Goal: Task Accomplishment & Management: Use online tool/utility

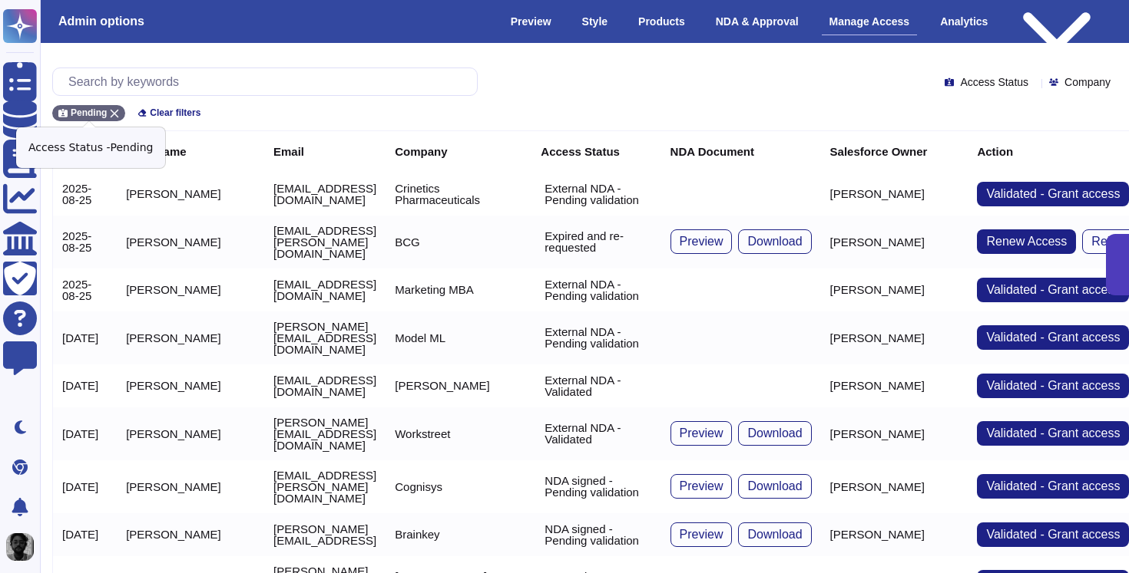
click at [112, 111] on icon at bounding box center [115, 114] width 8 height 8
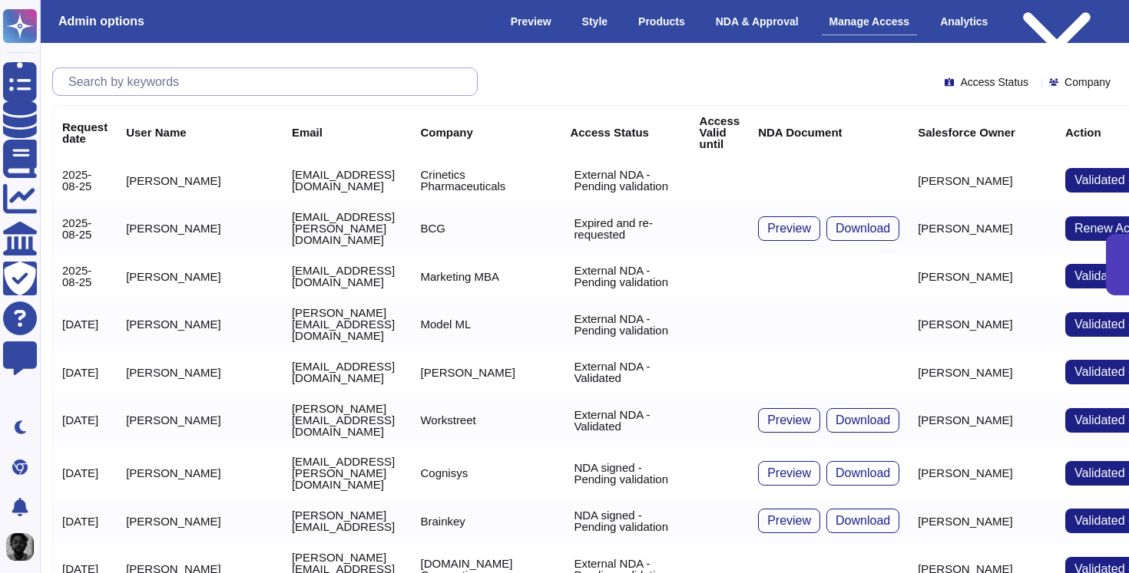
click at [157, 72] on input "text" at bounding box center [269, 81] width 416 height 27
paste input "[PERSON_NAME][EMAIL_ADDRESS][DOMAIN_NAME]"
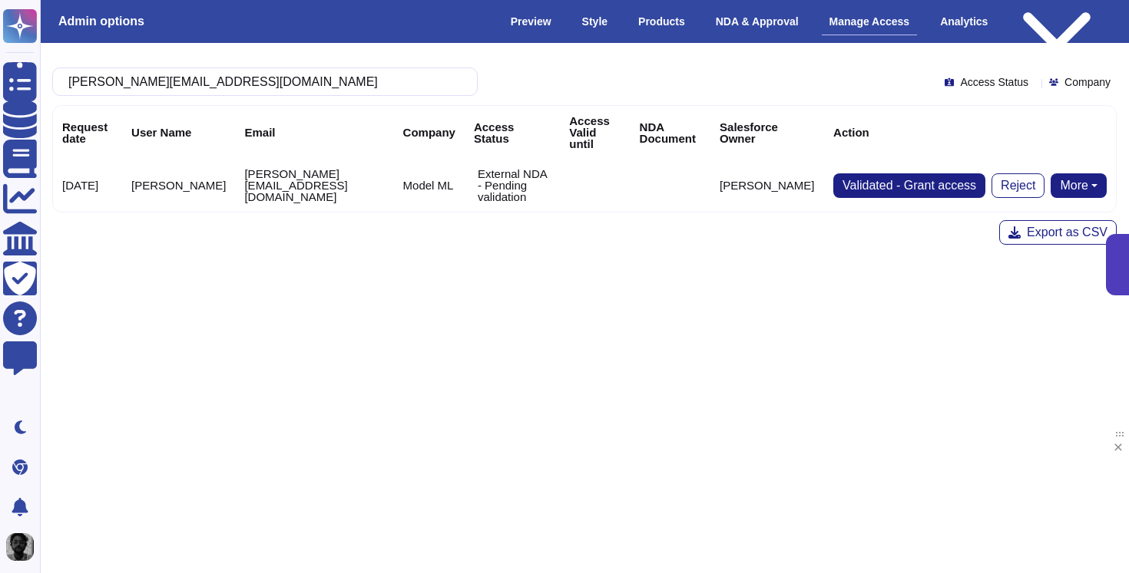
type input "[PERSON_NAME][EMAIL_ADDRESS][DOMAIN_NAME]"
click at [1073, 174] on button "More" at bounding box center [1078, 186] width 56 height 25
click at [1029, 225] on link "Send NDA" at bounding box center [1022, 234] width 170 height 18
